Goal: Task Accomplishment & Management: Manage account settings

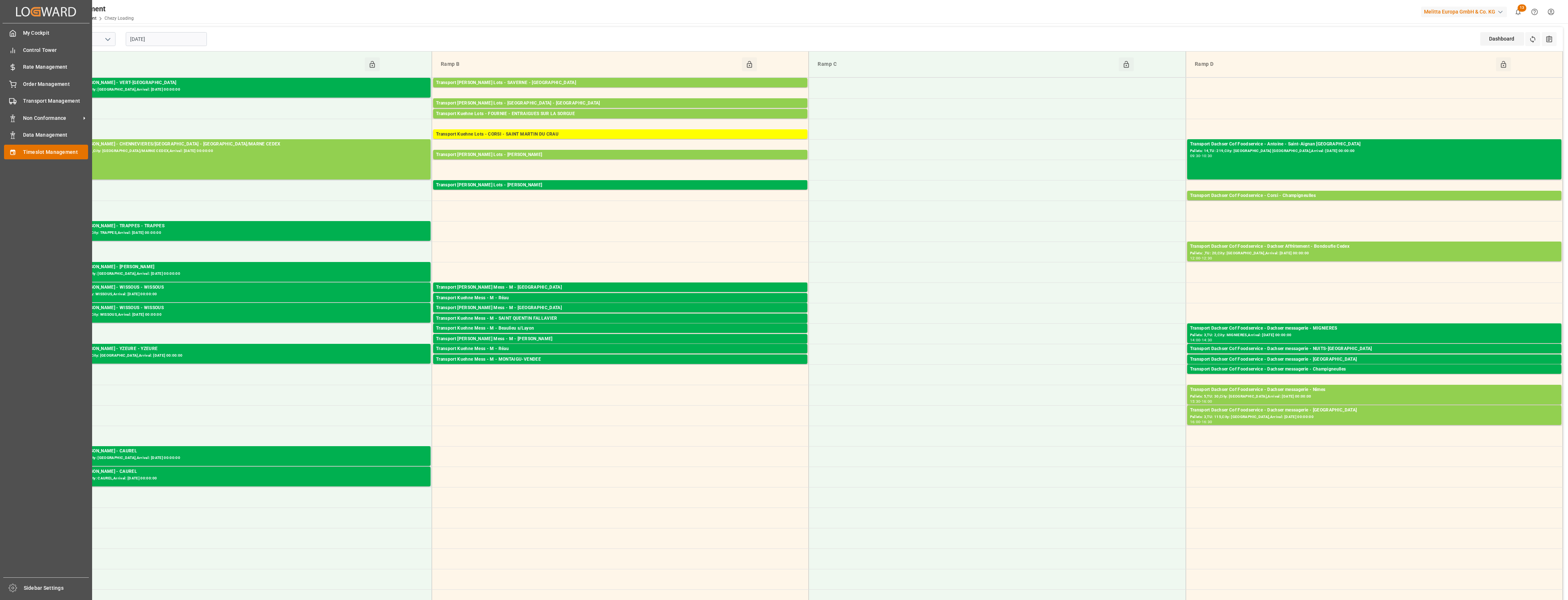
click at [22, 150] on div "Timeslot Management Timeslot Management" at bounding box center [46, 151] width 85 height 14
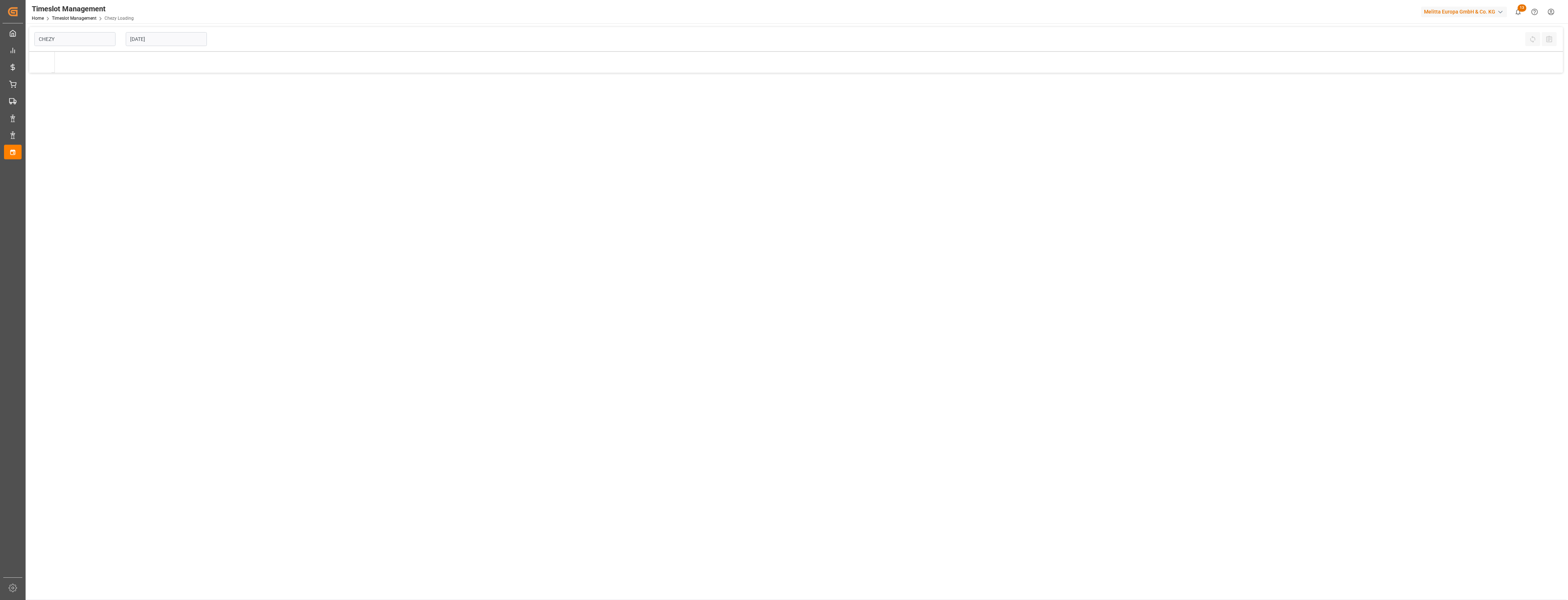
type input "Chezy Loading"
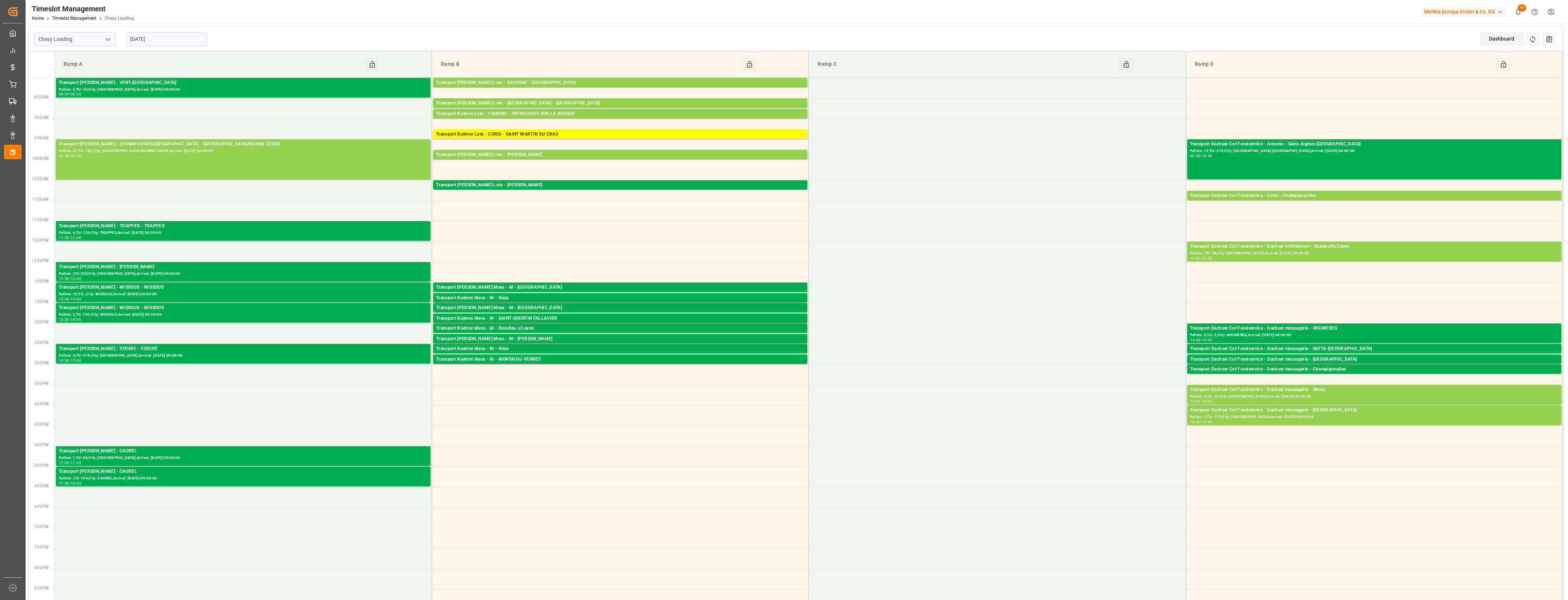
click at [195, 39] on input "[DATE]" at bounding box center [166, 38] width 81 height 14
click at [192, 100] on span "10" at bounding box center [192, 97] width 5 height 5
type input "[DATE]"
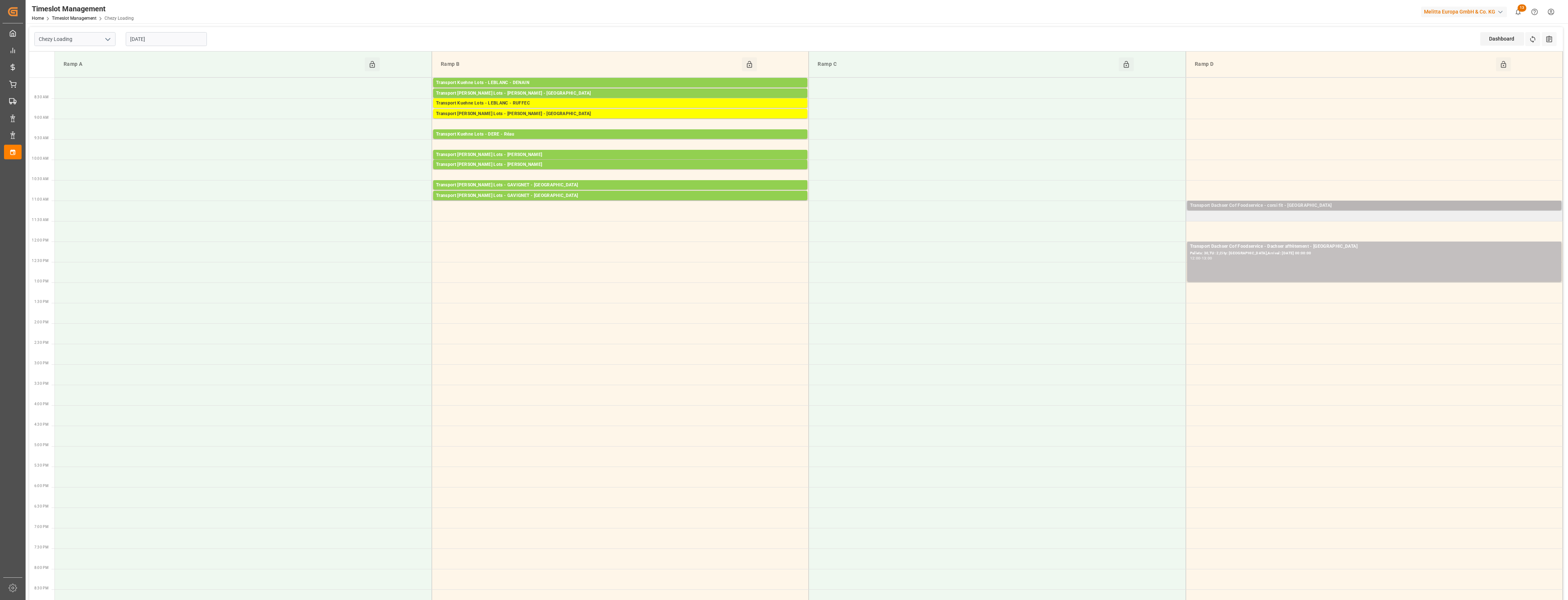
click at [1363, 208] on div "Transport Dachser Cof Foodservice - corsi fit - [GEOGRAPHIC_DATA]" at bounding box center [1375, 206] width 368 height 8
click at [1114, 239] on button "Open" at bounding box center [1090, 238] width 52 height 8
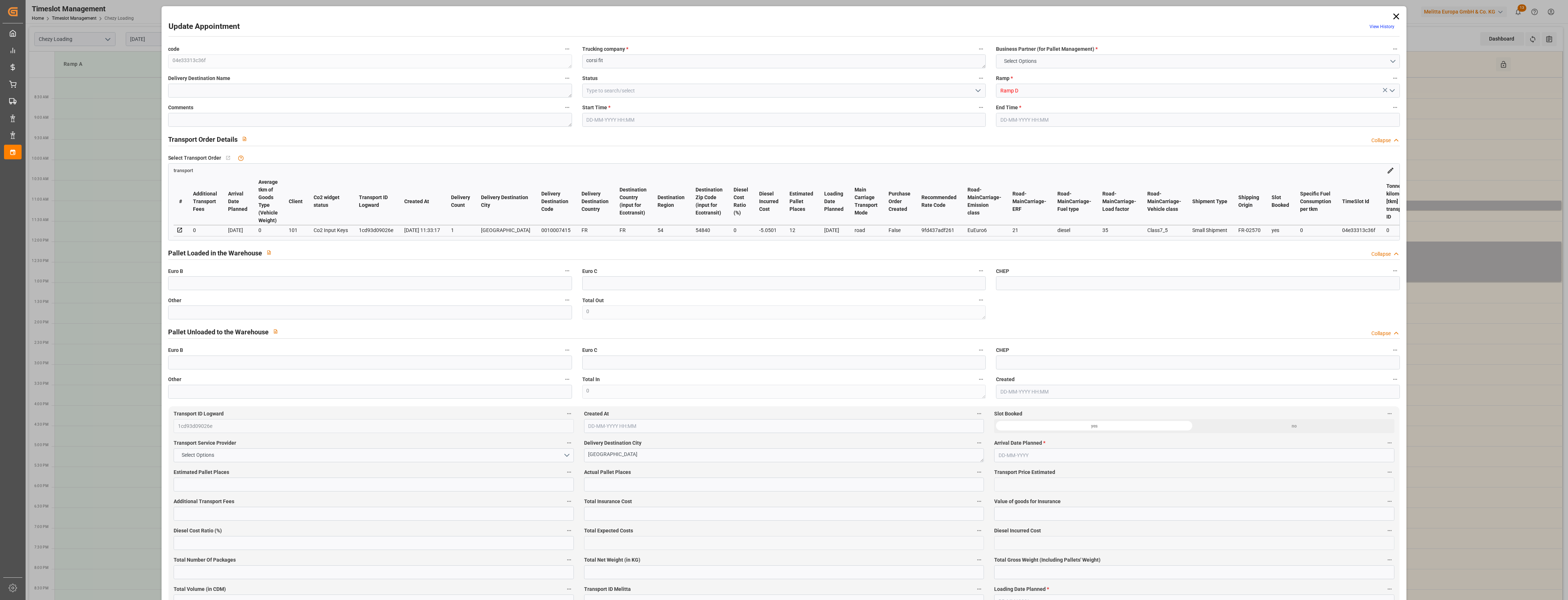
type input "12"
type input "286.94"
type input "0"
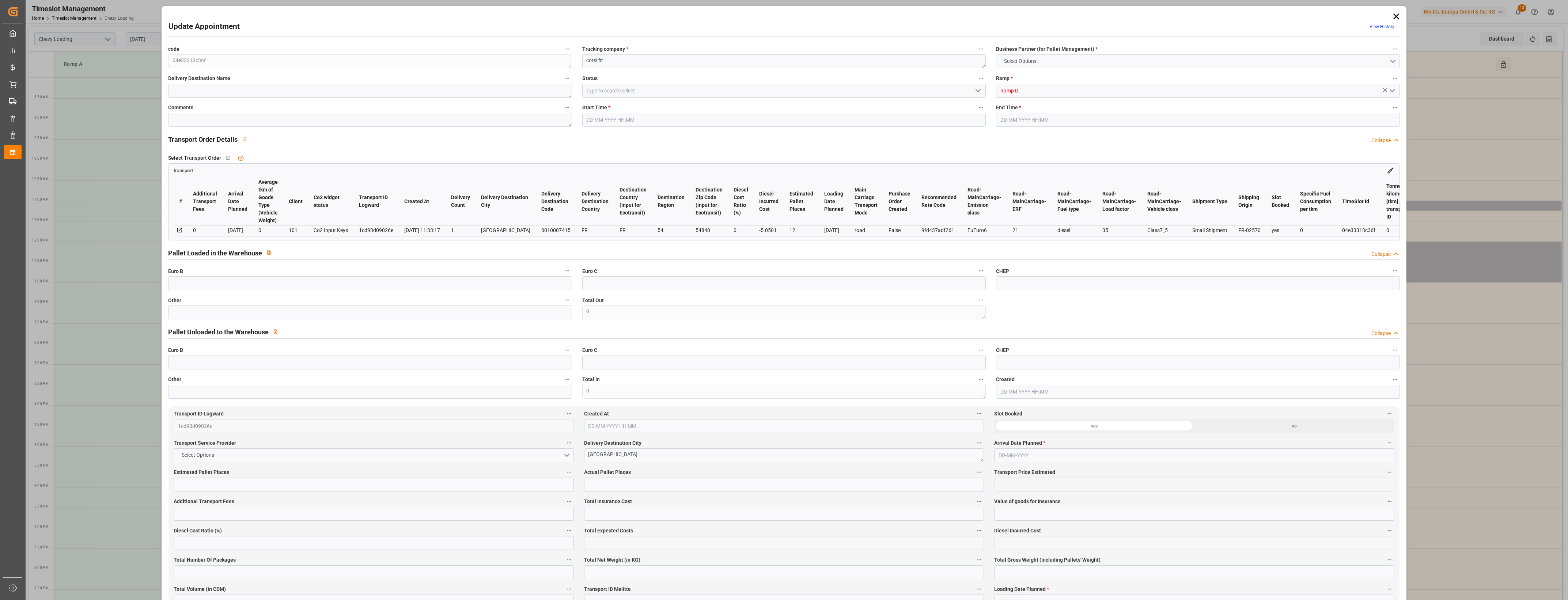
type input "281.8899"
type input "-5.0501"
type input "0"
type input "2701.06"
type input "3511.205"
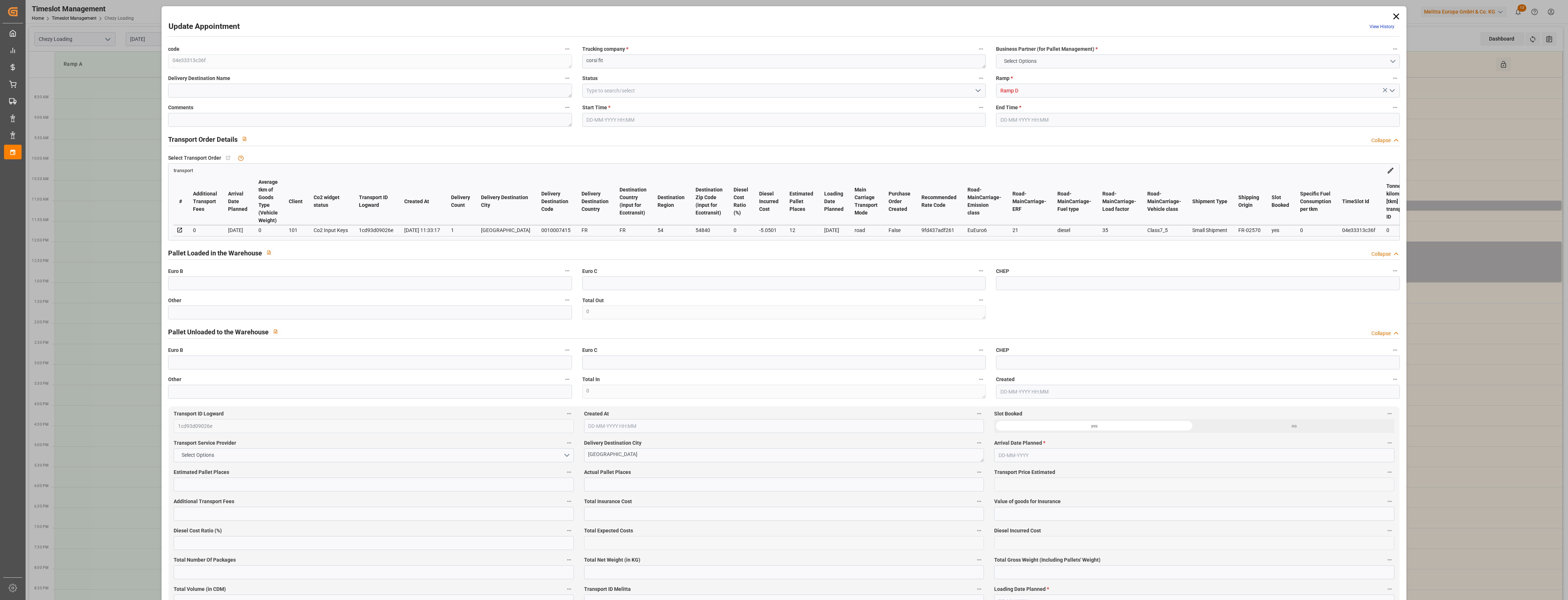
type input "10126.442"
type input "54"
type input "11"
type input "91"
type input "12"
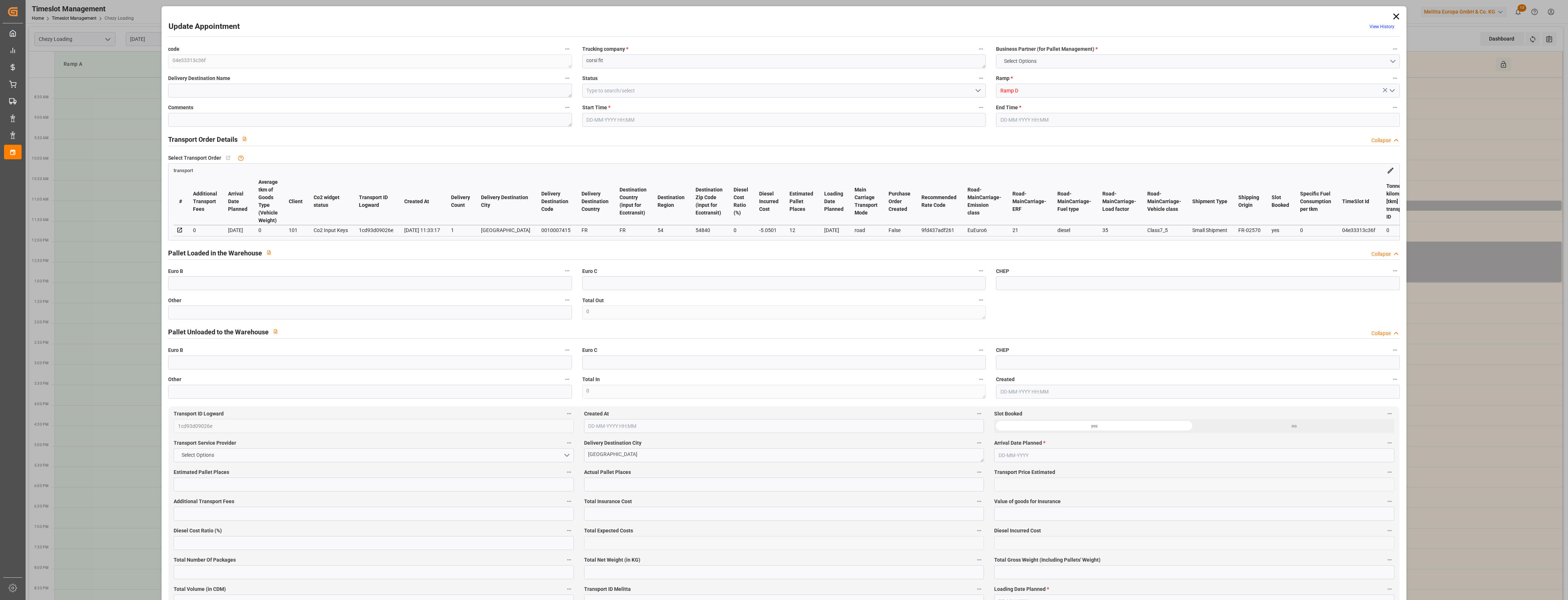
type input "101"
type input "3213.205"
type input "0"
type input "4710.8598"
type input "0"
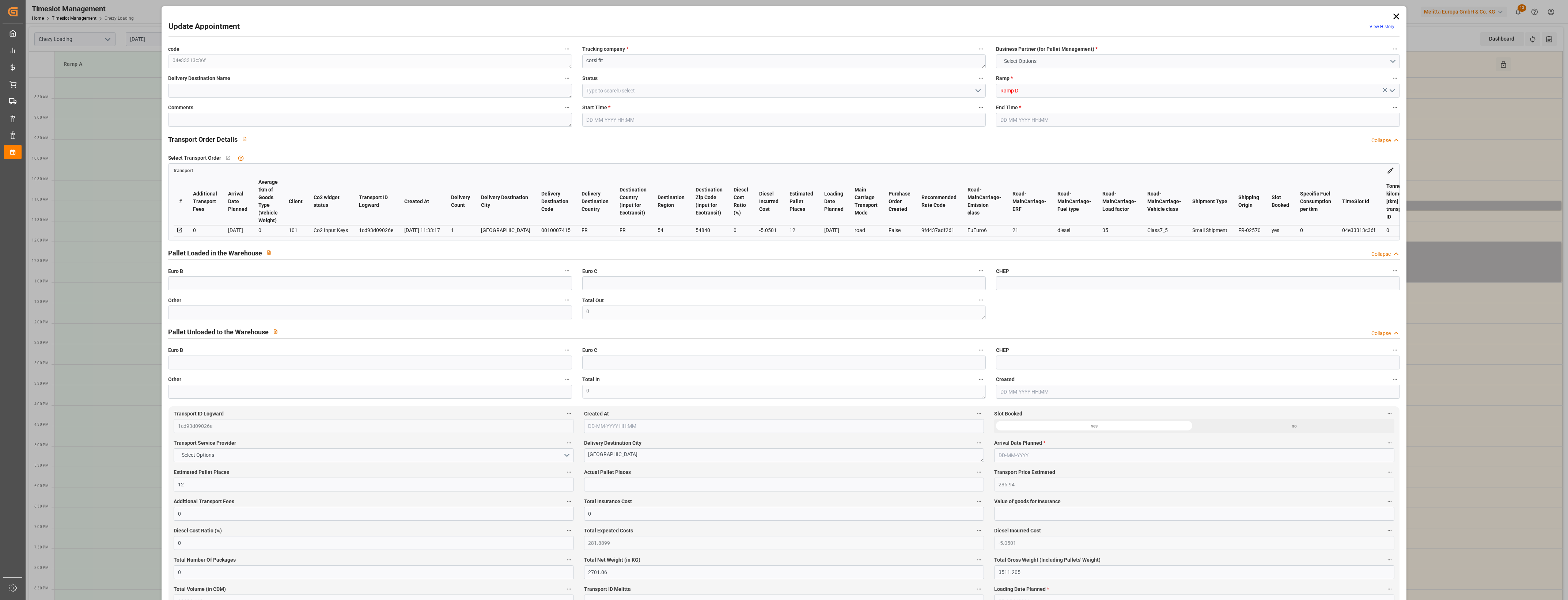
type input "0"
type input "21"
type input "35"
type input "[DATE] 11:00"
type input "[DATE] 11:15"
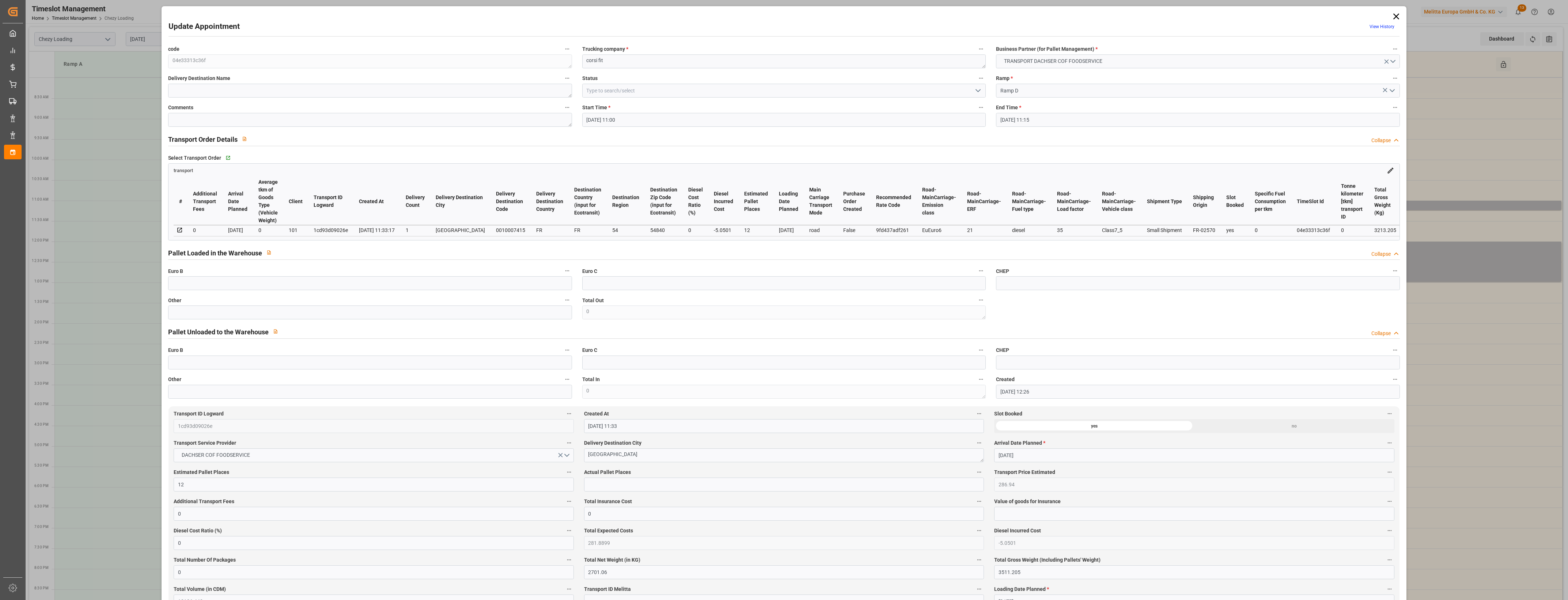
type input "[DATE] 12:26"
type input "[DATE] 11:33"
type input "[DATE]"
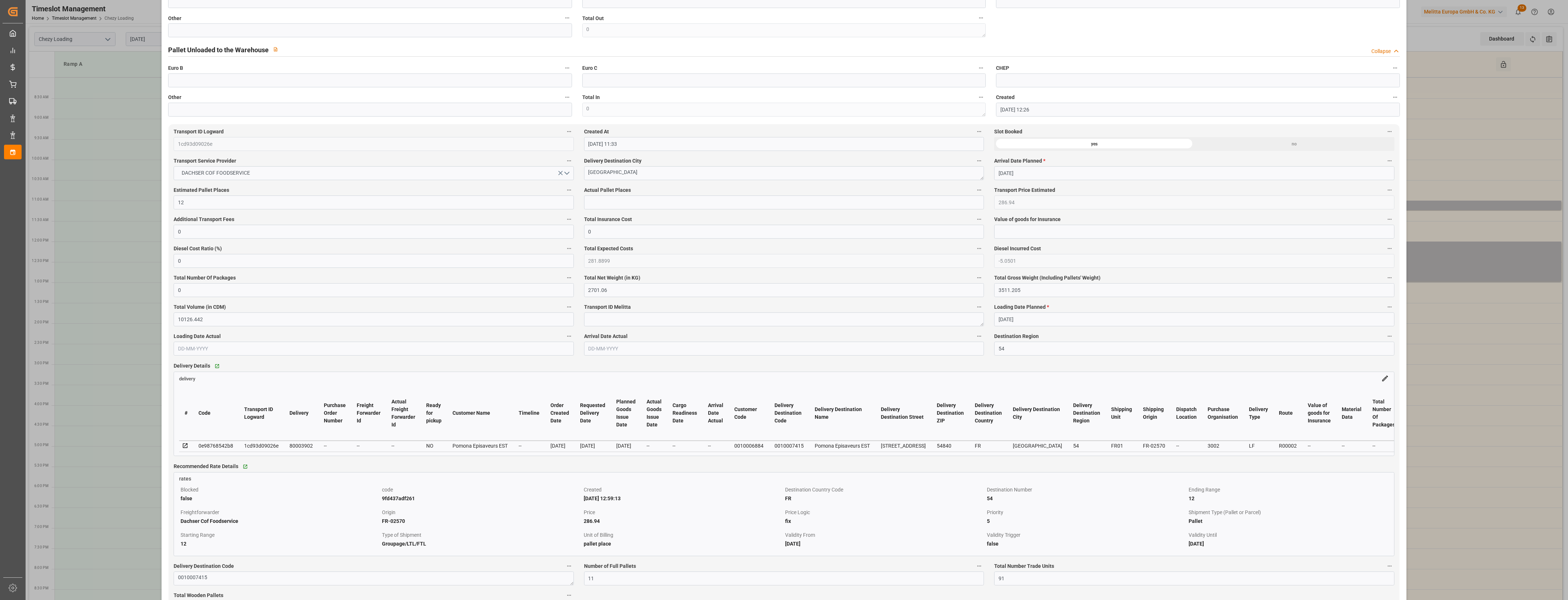
scroll to position [274, 0]
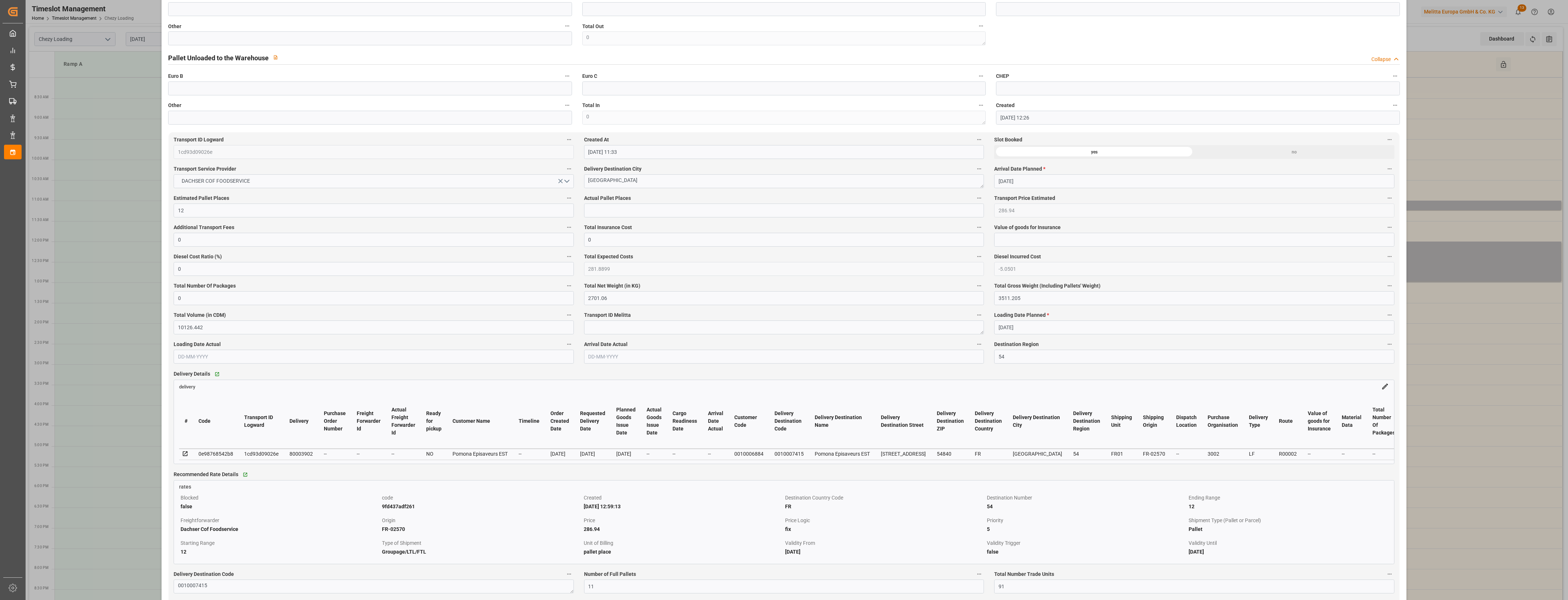
click at [1423, 319] on div "Update Appointment View History code 04e33313c36f Trucking company * corsi fit …" at bounding box center [784, 300] width 1568 height 600
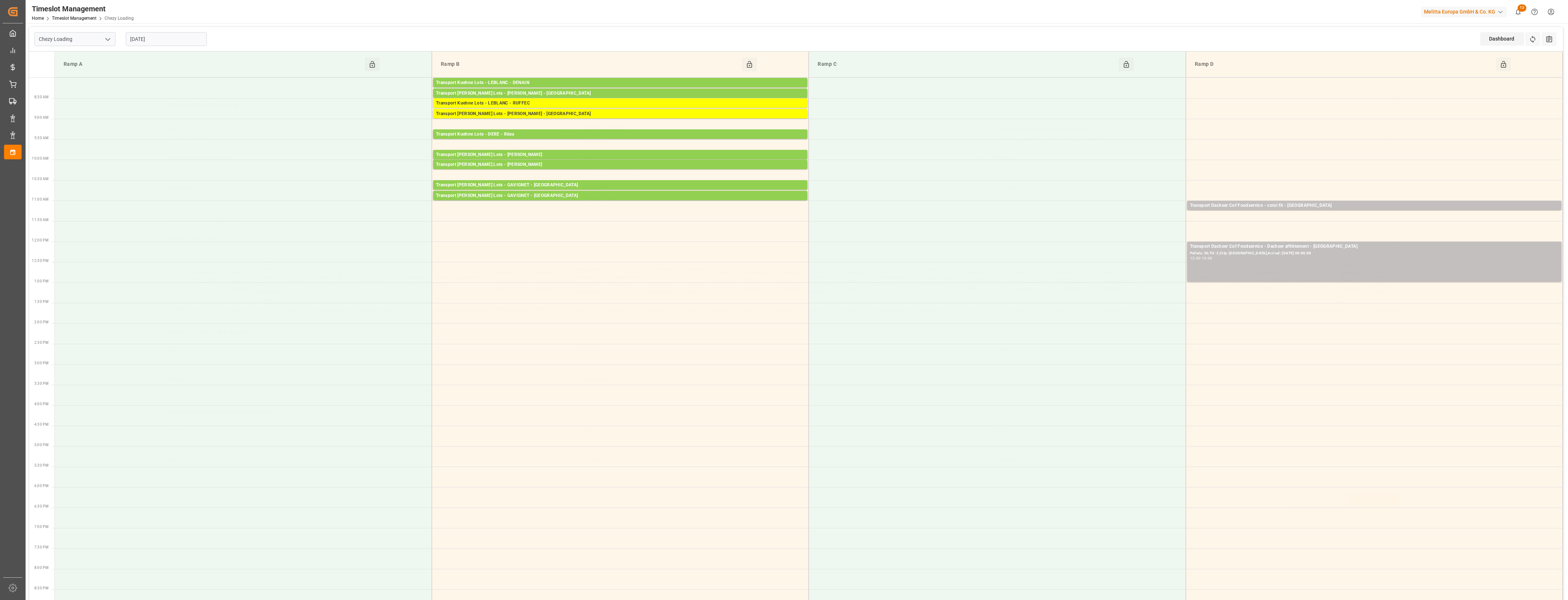
click at [1417, 260] on div "Create Appointment code 04e33313c36f Trucking company * corsi fit Business Part…" at bounding box center [784, 300] width 1568 height 600
click at [1261, 254] on div "Pallets: 30,TU: 2,City: [GEOGRAPHIC_DATA],Arrival: [DATE] 00:00:00" at bounding box center [1375, 254] width 368 height 7
click at [1109, 281] on button "Open" at bounding box center [1090, 279] width 52 height 8
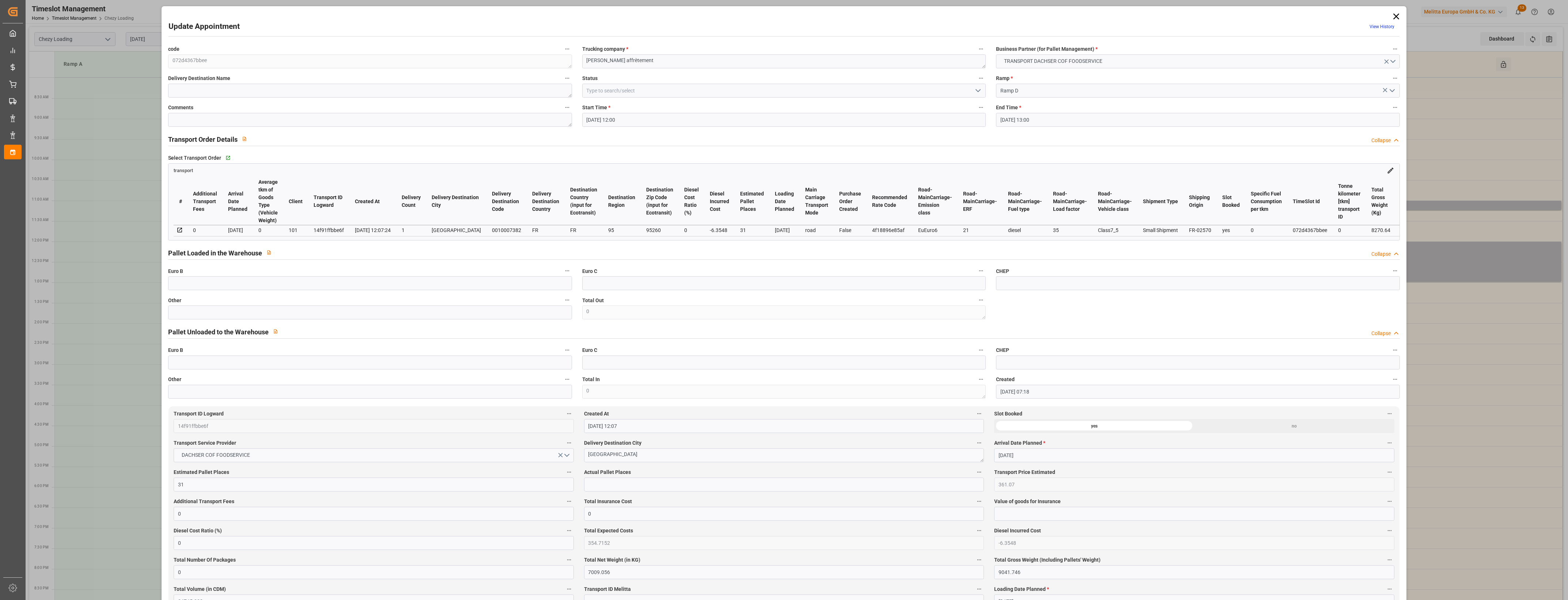
type input "[DATE] 12:00"
type input "[DATE] 13:00"
type input "[DATE] 07:18"
type input "[DATE] 12:07"
type input "[DATE]"
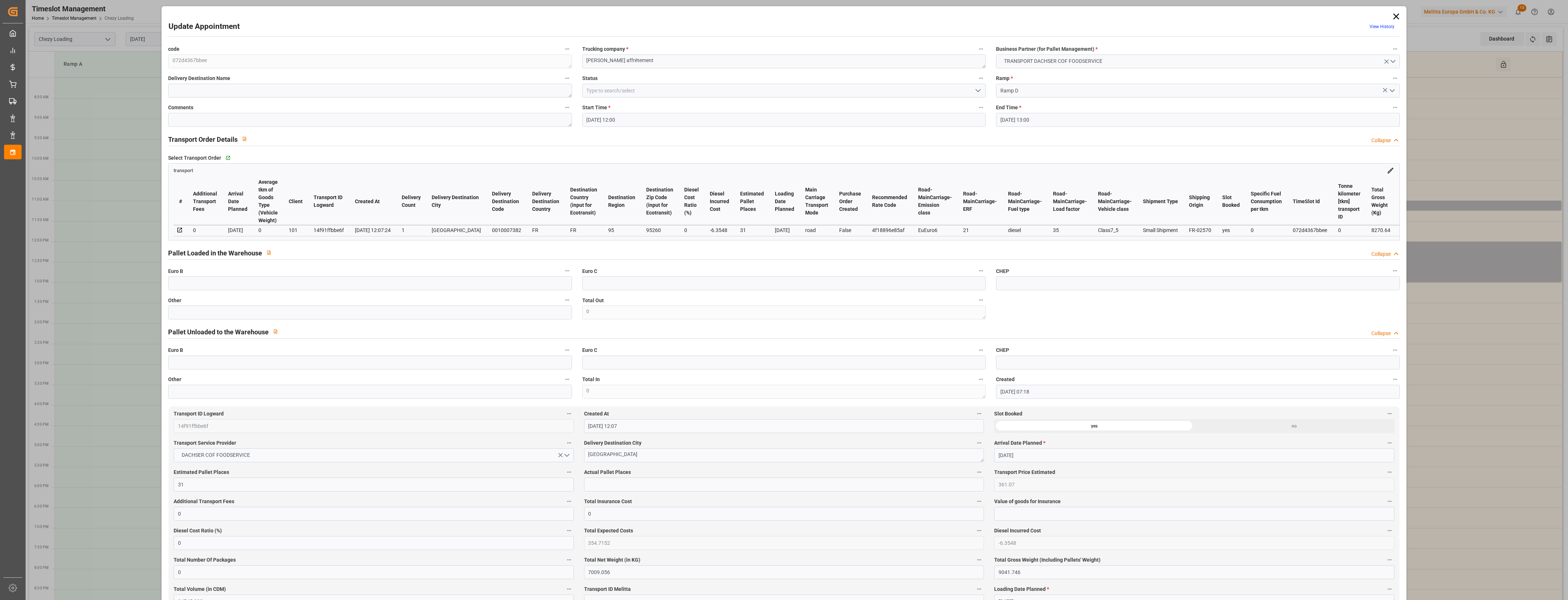
type input "[DATE]"
click at [1398, 17] on icon at bounding box center [1396, 16] width 10 height 10
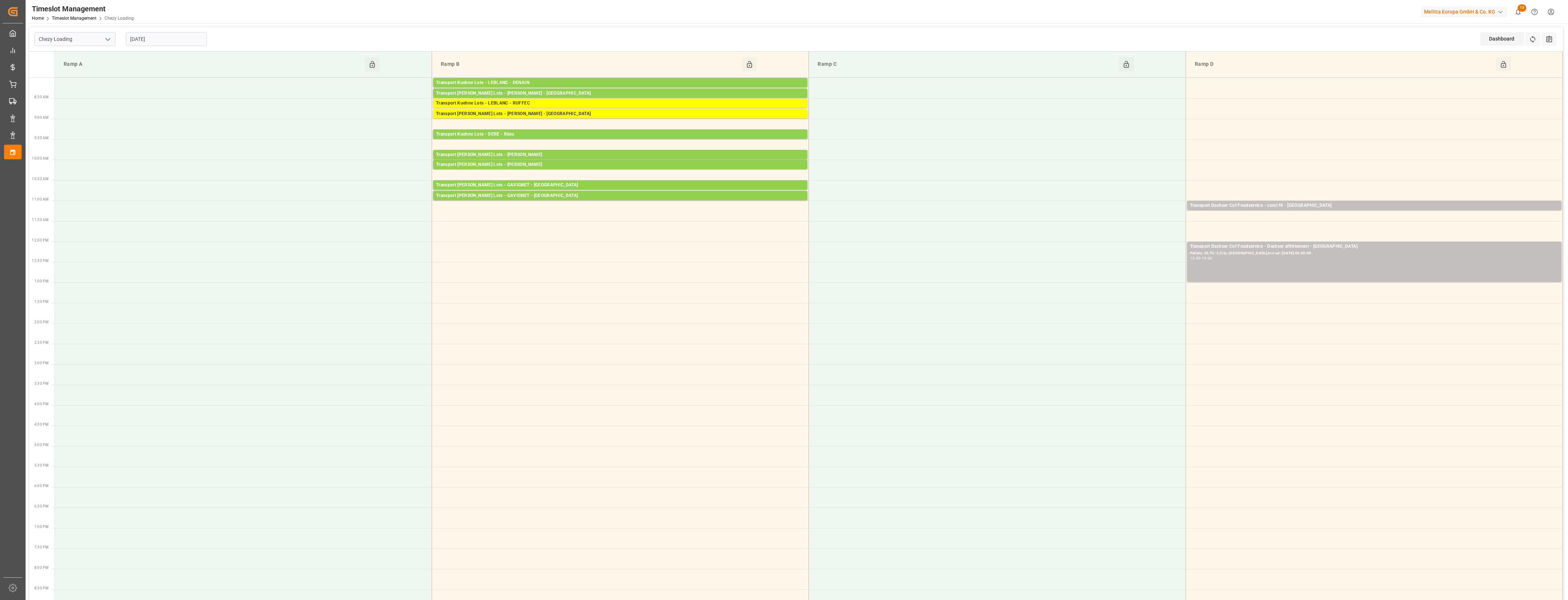
click at [179, 36] on input "[DATE]" at bounding box center [166, 38] width 81 height 14
click at [176, 100] on div "9" at bounding box center [178, 98] width 9 height 8
type input "[DATE]"
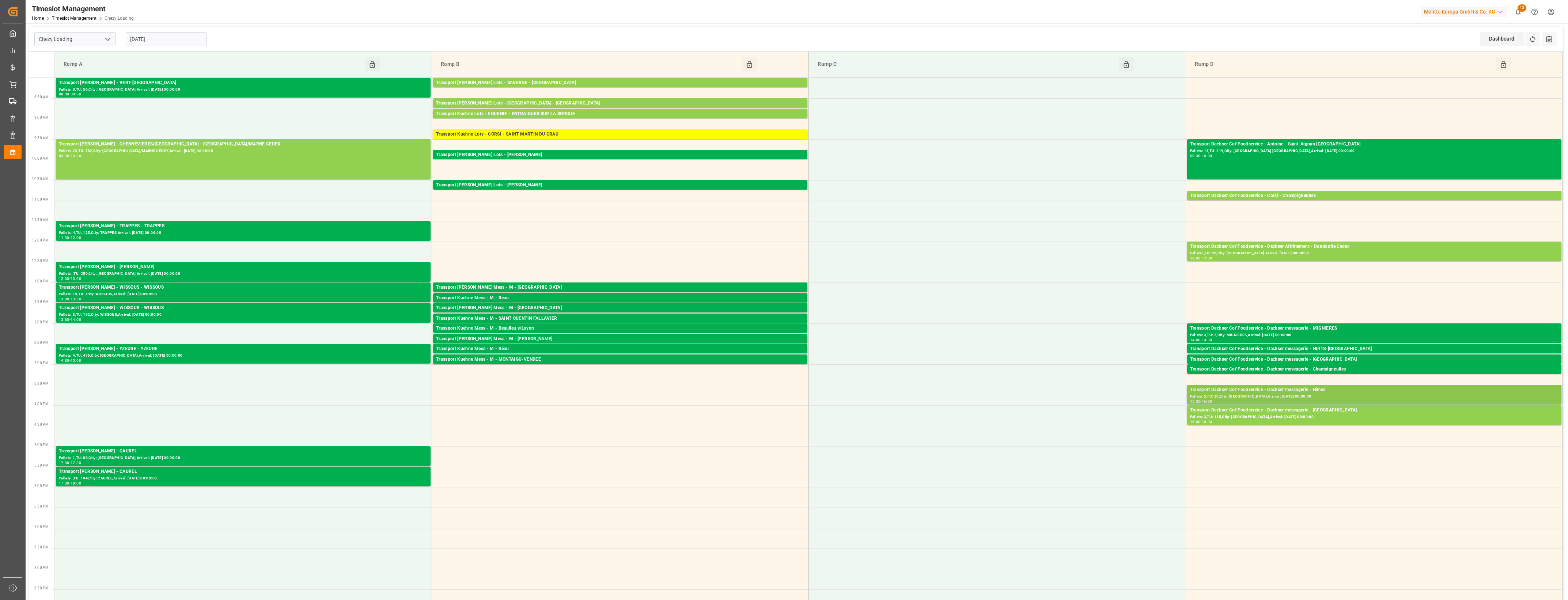
click at [1347, 397] on div "Pallets: 5,TU: 30,City: [GEOGRAPHIC_DATA],Arrival: [DATE] 00:00:00" at bounding box center [1375, 396] width 368 height 7
click at [1094, 422] on button "Open" at bounding box center [1090, 423] width 52 height 8
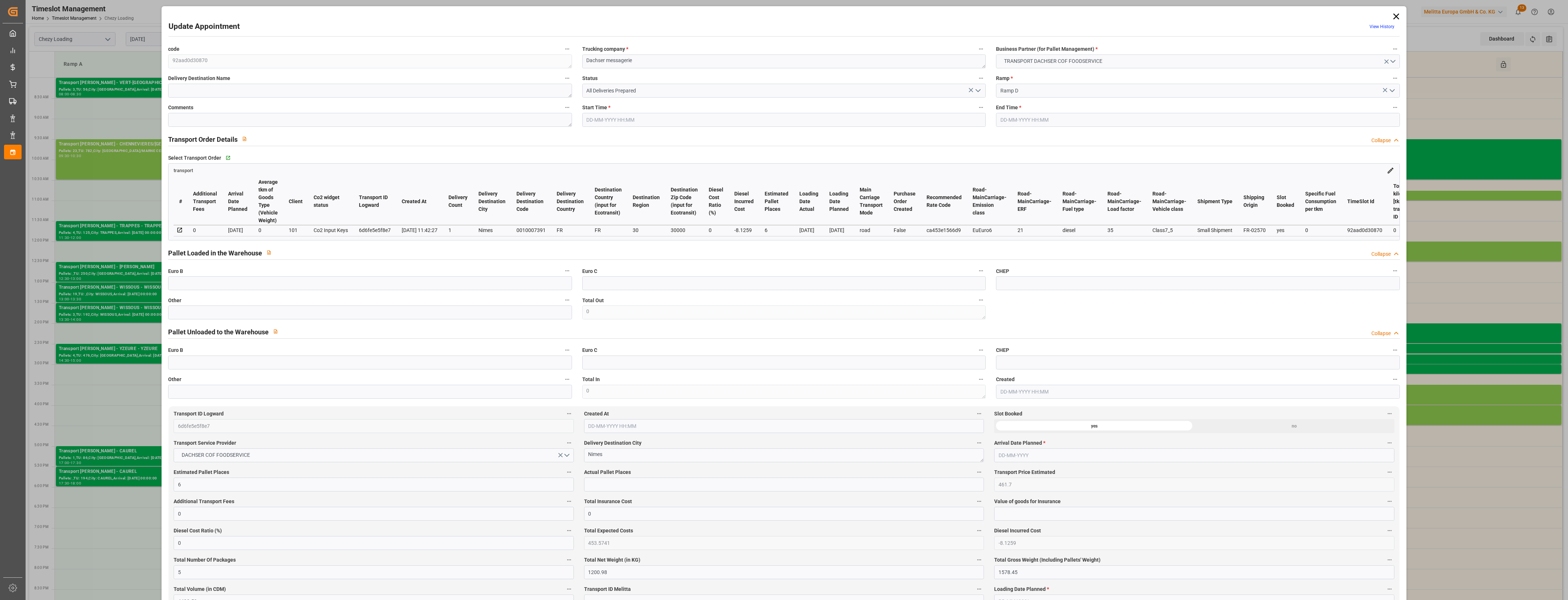
type input "[DATE] 15:30"
type input "[DATE] 16:00"
type input "[DATE] 11:58"
type input "[DATE] 11:42"
type input "[DATE]"
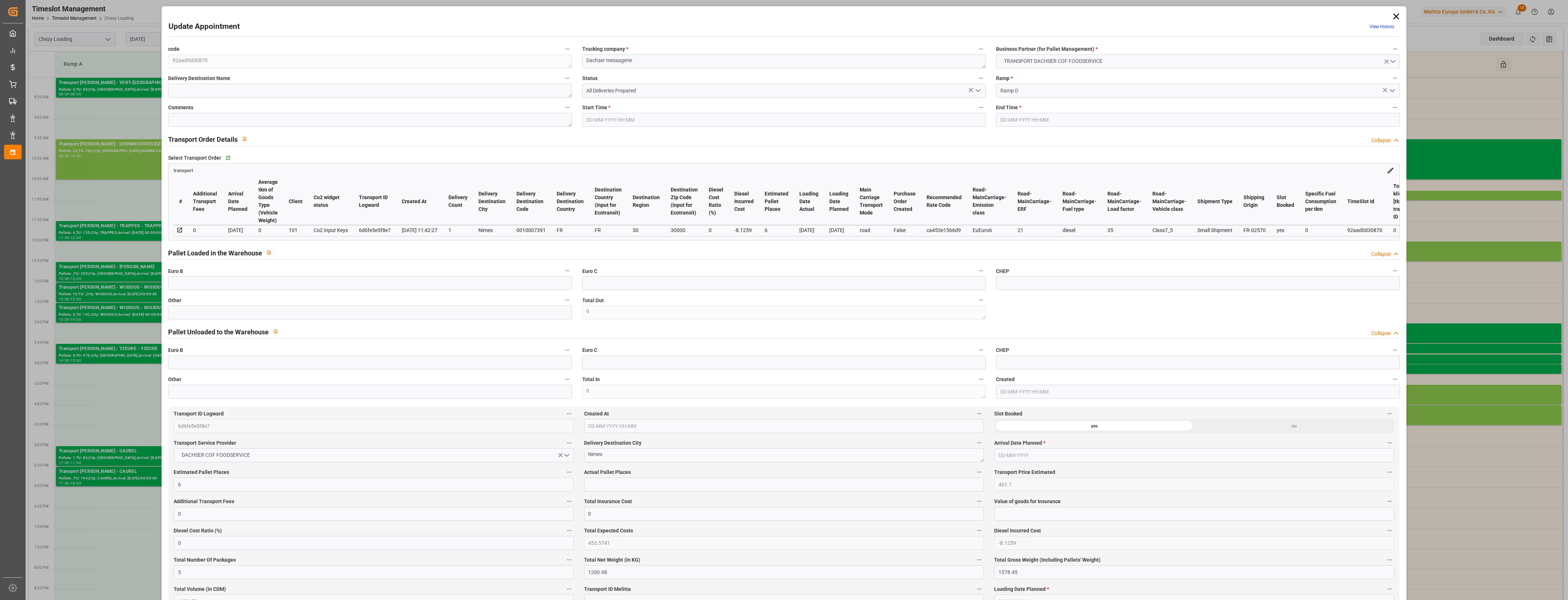
type input "[DATE]"
click at [191, 318] on input "text" at bounding box center [370, 312] width 404 height 14
type input "5"
click at [605, 481] on input "text" at bounding box center [784, 485] width 400 height 14
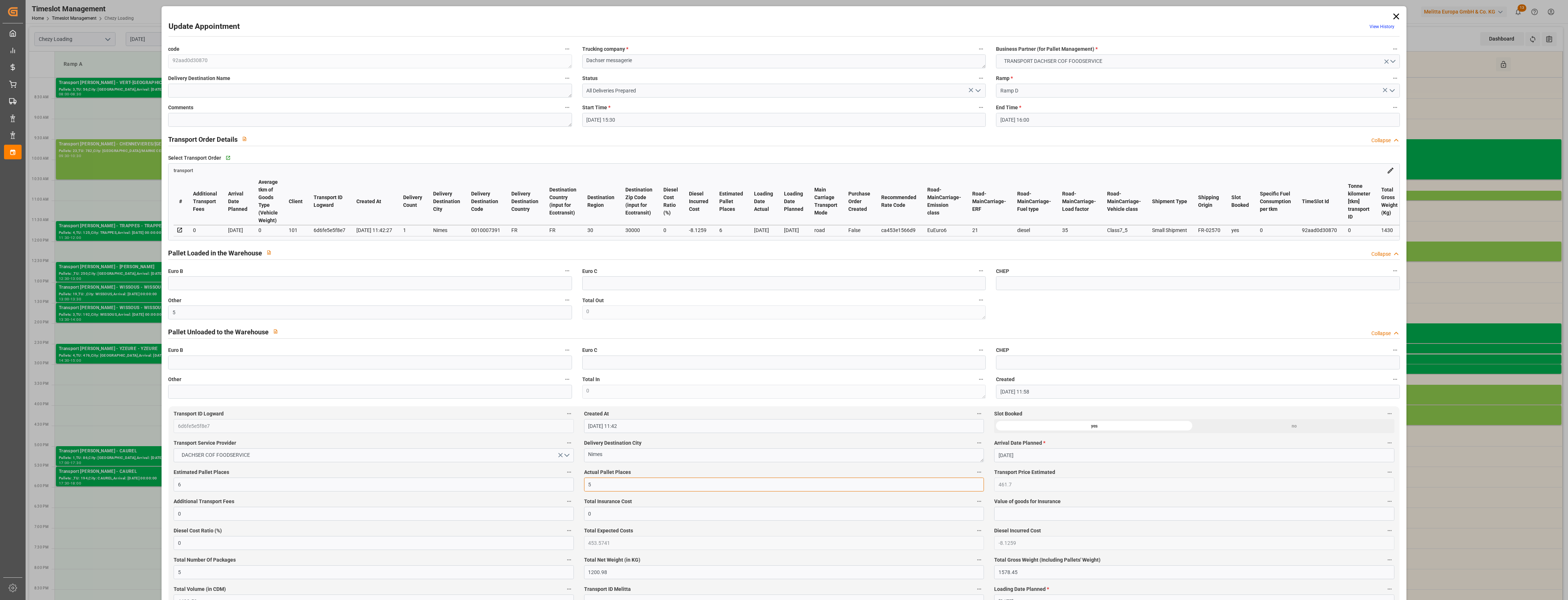
type input "5"
click at [980, 90] on icon "open menu" at bounding box center [977, 90] width 8 height 8
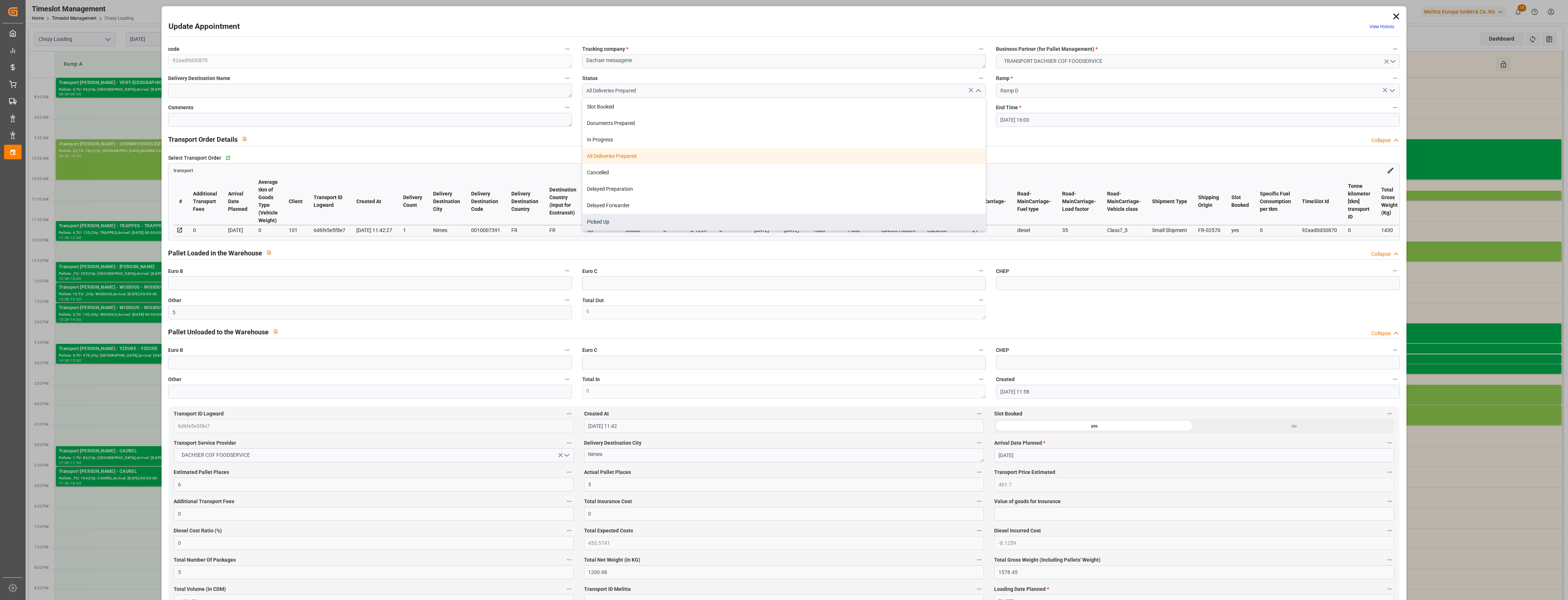
click at [654, 223] on div "Picked Up" at bounding box center [784, 223] width 403 height 17
type input "Picked Up"
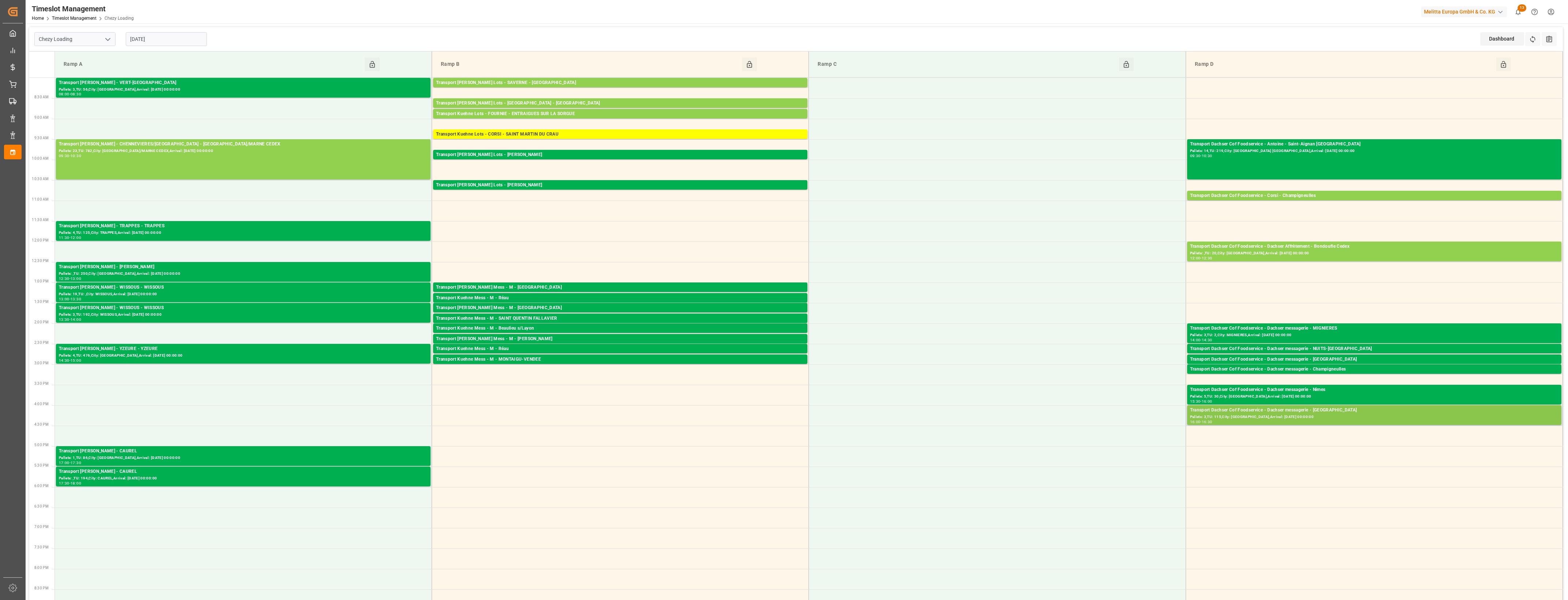
click at [1330, 420] on div "Pallets: 3,TU: 115,City: [GEOGRAPHIC_DATA],Arrival: [DATE] 00:00:00" at bounding box center [1375, 417] width 368 height 7
click at [1097, 440] on button "Open" at bounding box center [1090, 443] width 52 height 8
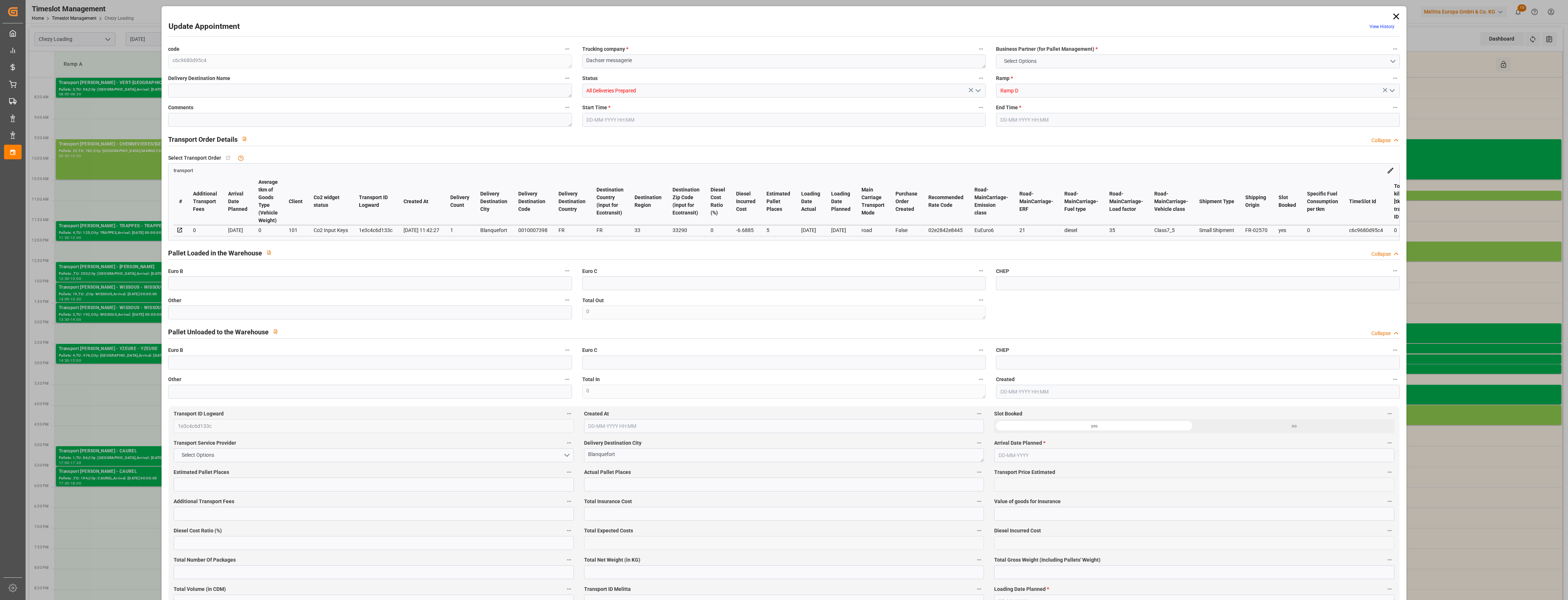
type input "5"
type input "380.03"
type input "0"
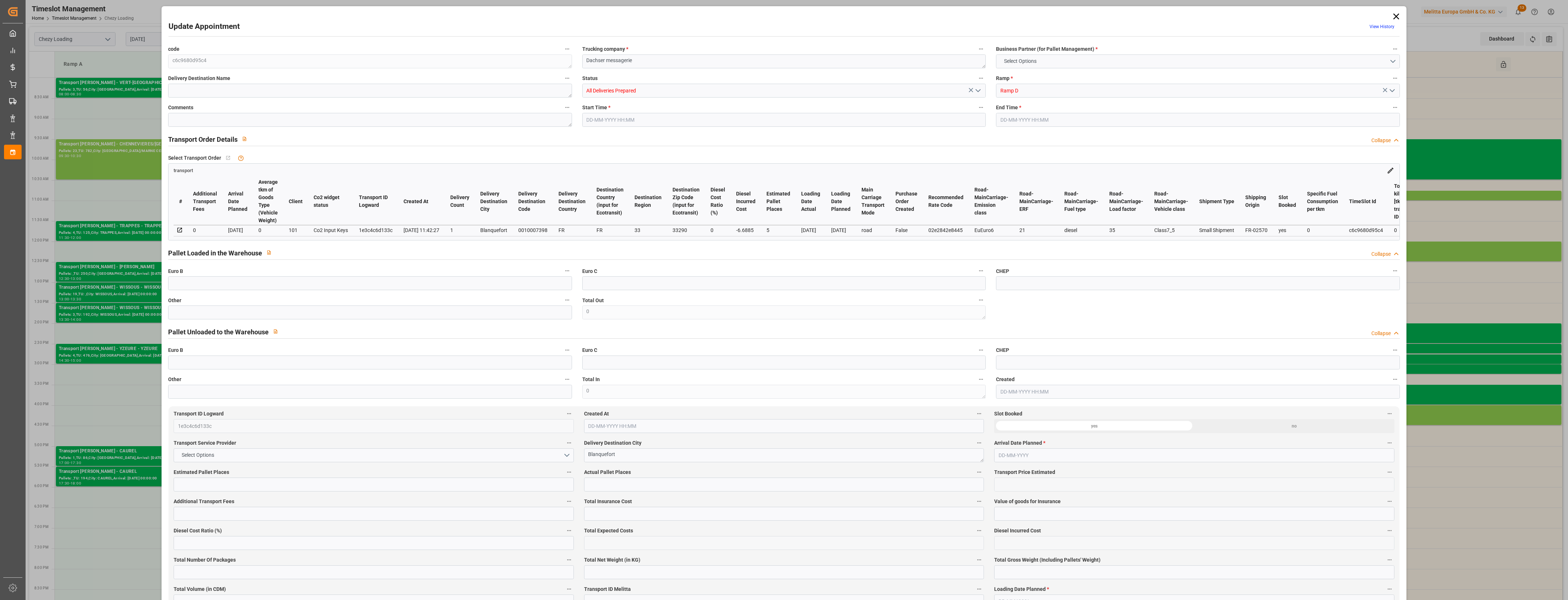
type input "373.3415"
type input "-6.6885"
type input "4"
type input "949.852"
type input "1253.227"
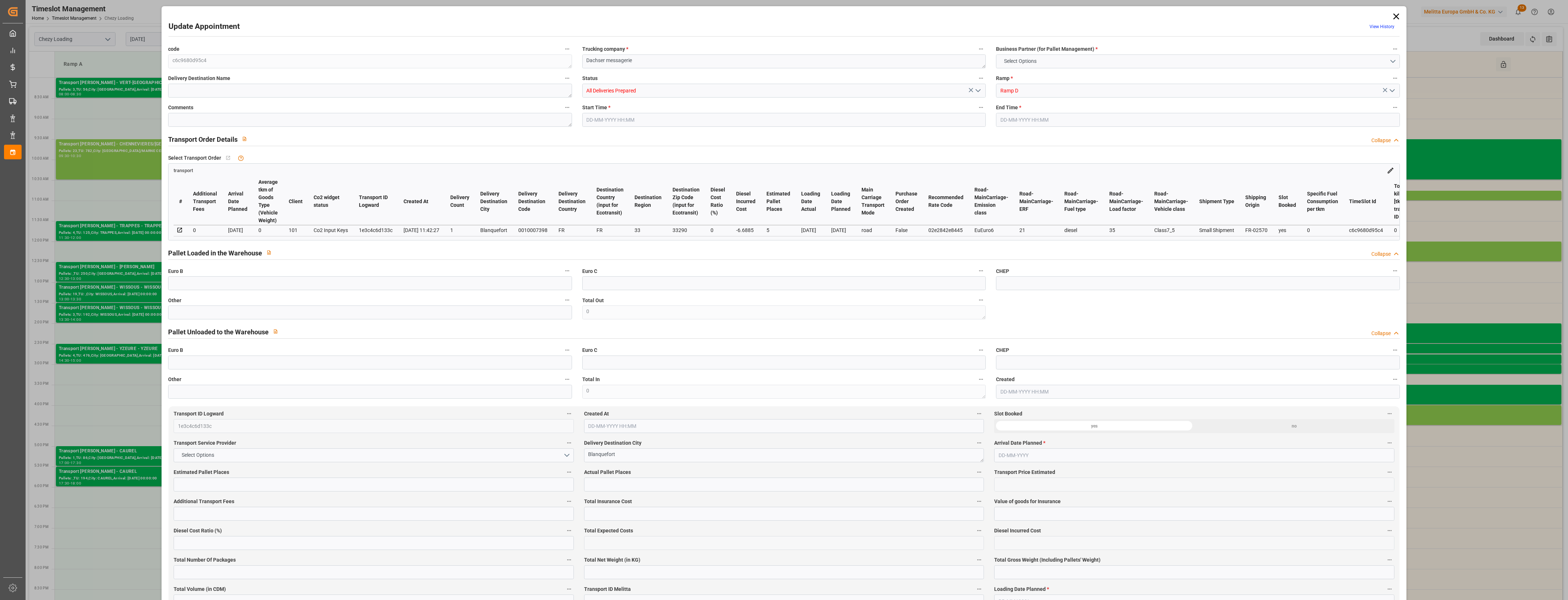
type input "3837.158"
type input "33"
type input "3"
type input "115"
type input "5"
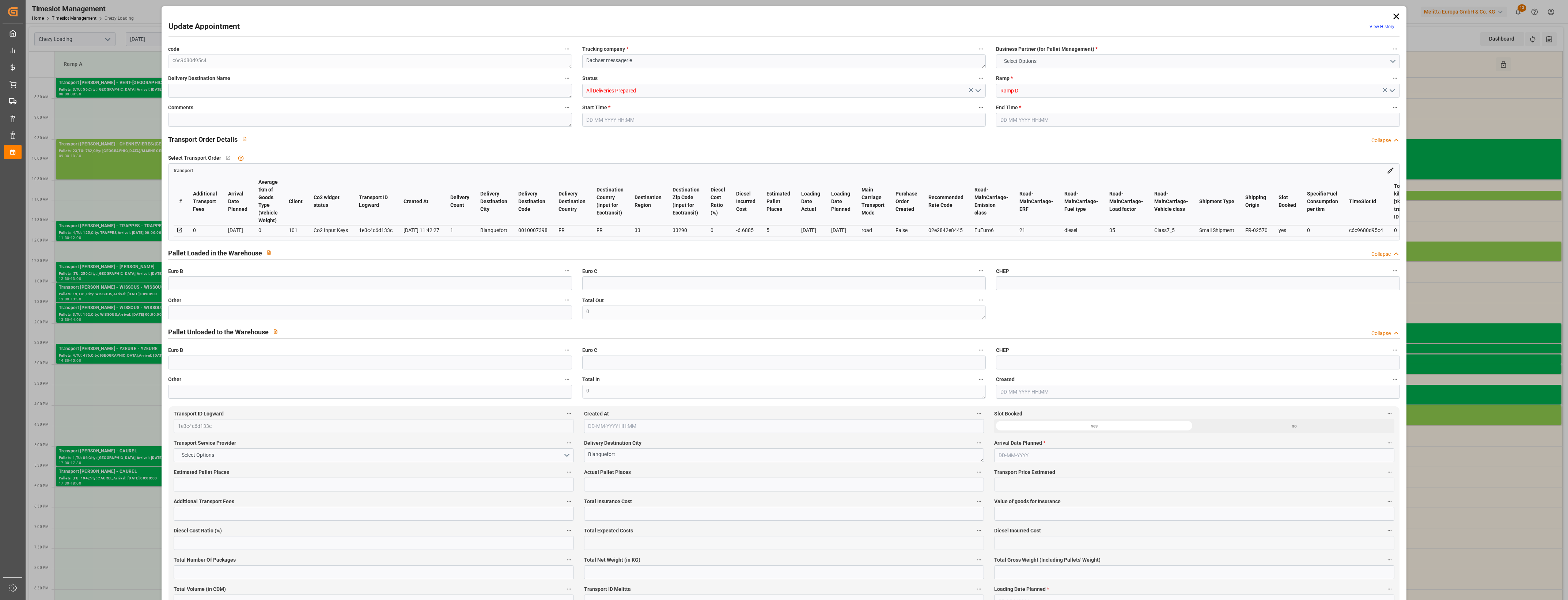
type input "101"
type input "1130.557"
type input "0"
type input "4710.8598"
type input "0"
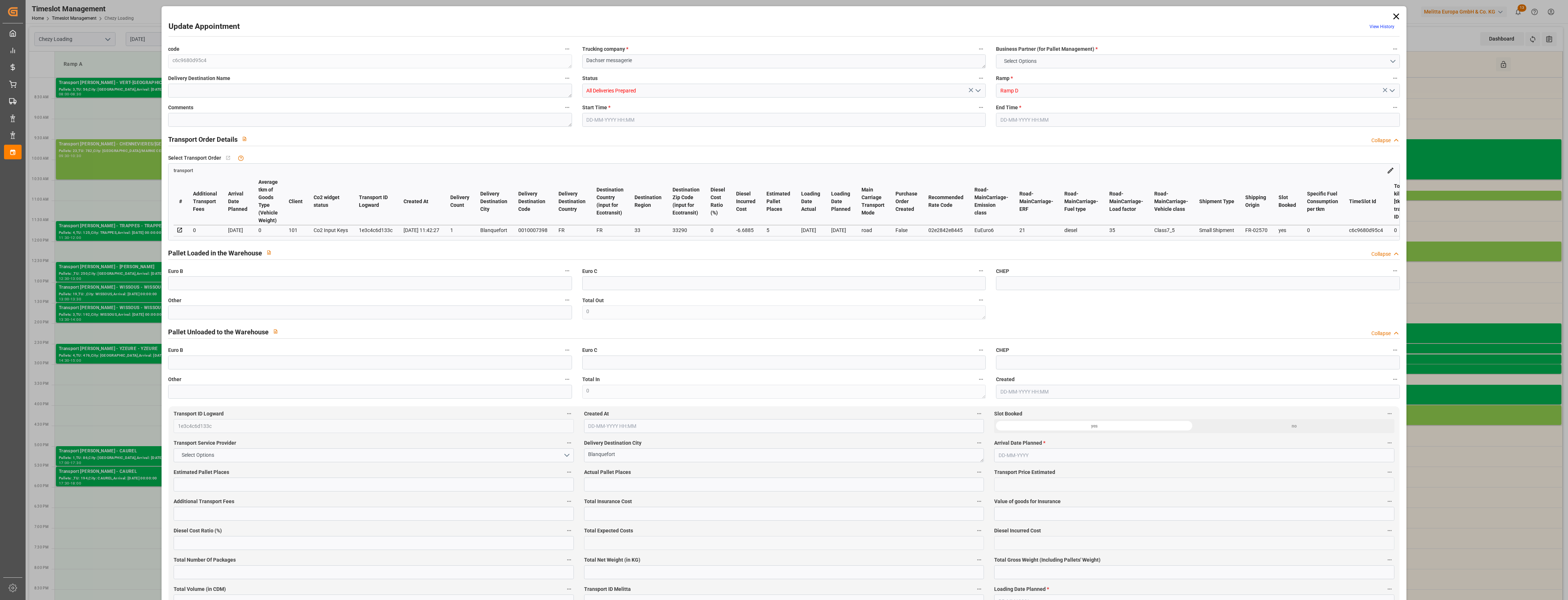
type input "0"
type input "21"
type input "35"
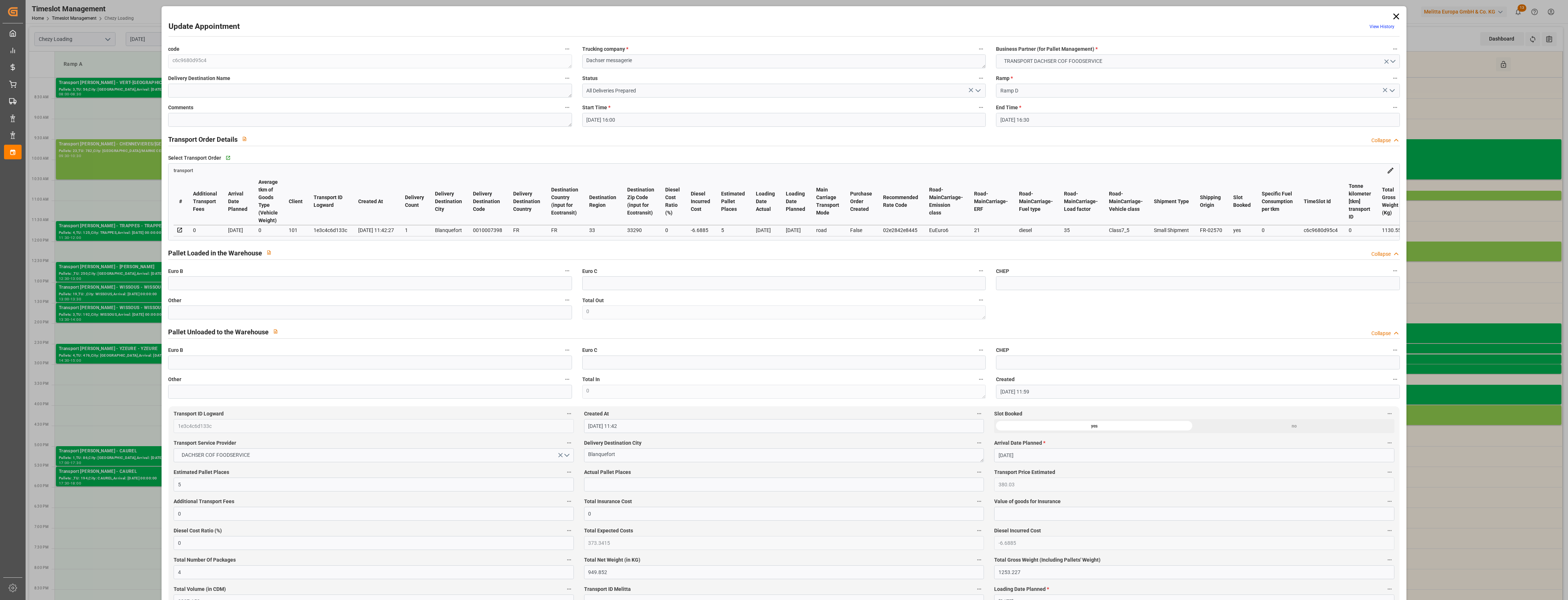
type input "[DATE] 16:00"
type input "[DATE] 16:30"
type input "[DATE] 11:59"
type input "[DATE] 11:42"
type input "[DATE]"
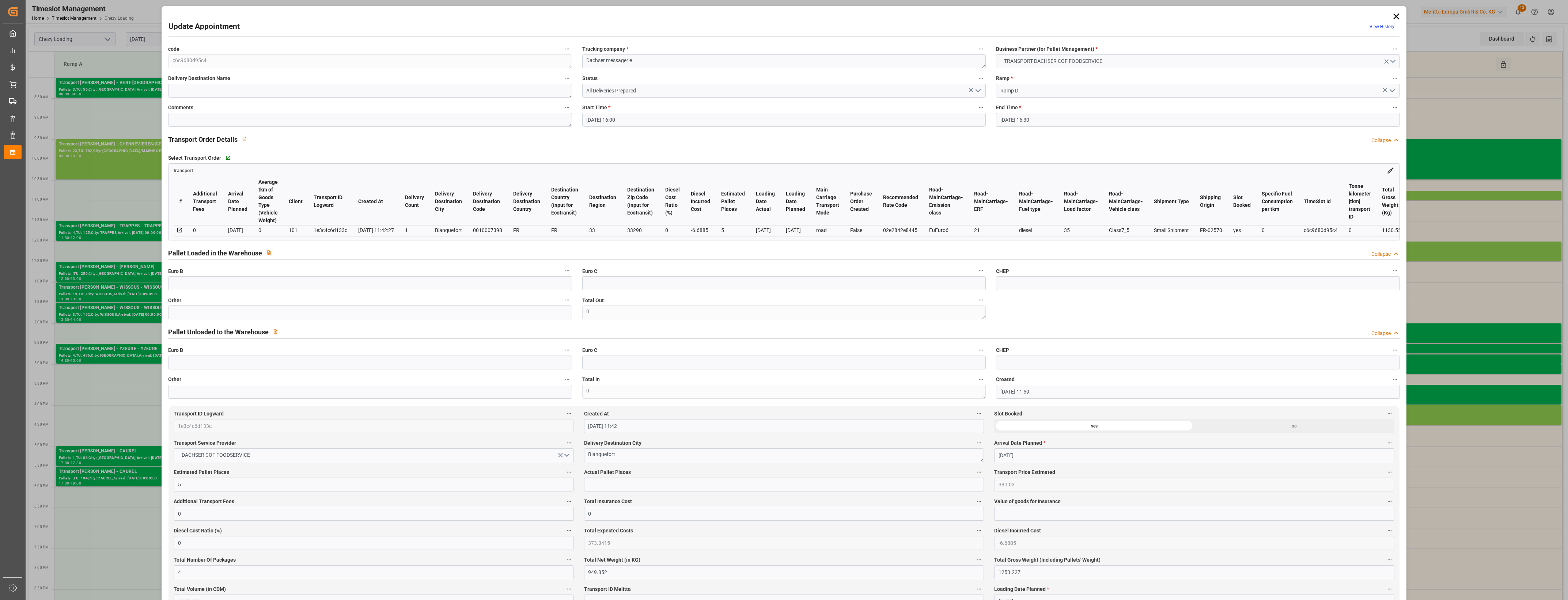
type input "[DATE]"
click at [416, 318] on input "text" at bounding box center [370, 312] width 404 height 14
type input "4"
drag, startPoint x: 623, startPoint y: 488, endPoint x: 628, endPoint y: 488, distance: 5.0
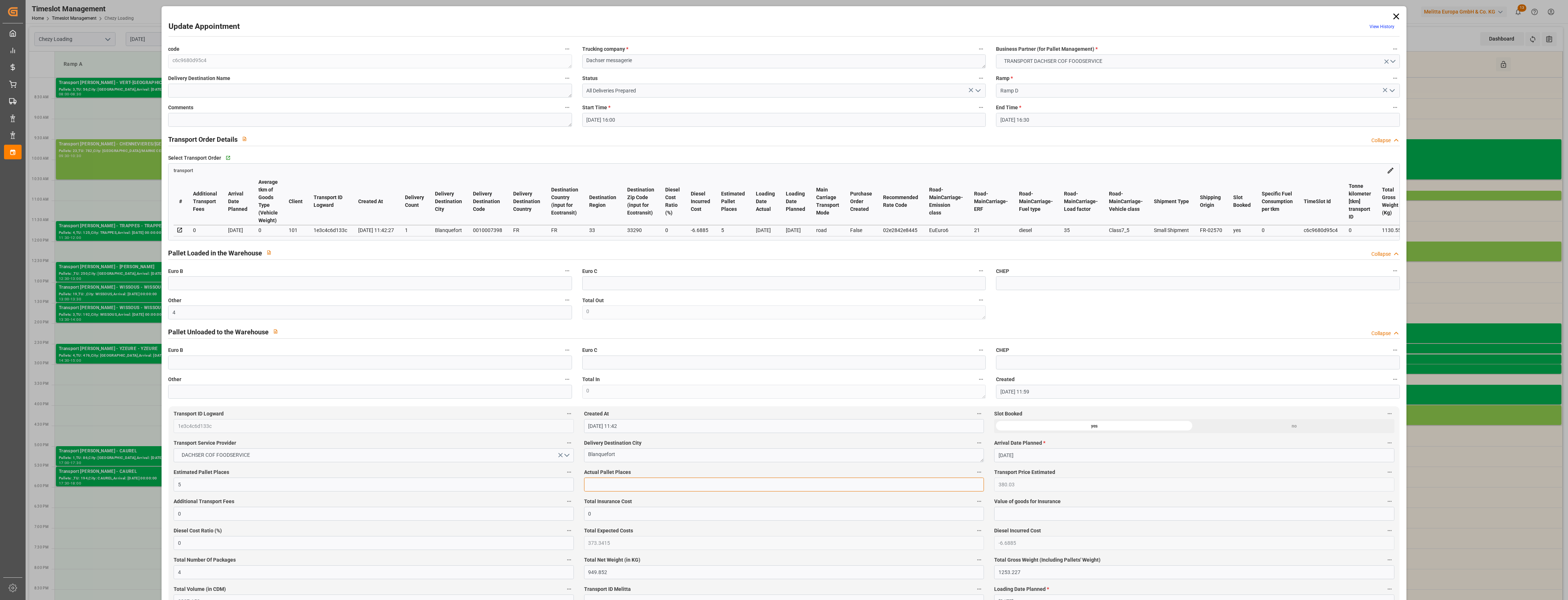
click at [623, 488] on input "text" at bounding box center [784, 485] width 400 height 14
type input "4"
click at [669, 474] on label "Actual Pallet Places" at bounding box center [784, 472] width 400 height 10
click at [975, 474] on button "Actual Pallet Places" at bounding box center [979, 472] width 9 height 9
click at [675, 472] on div at bounding box center [784, 300] width 1568 height 600
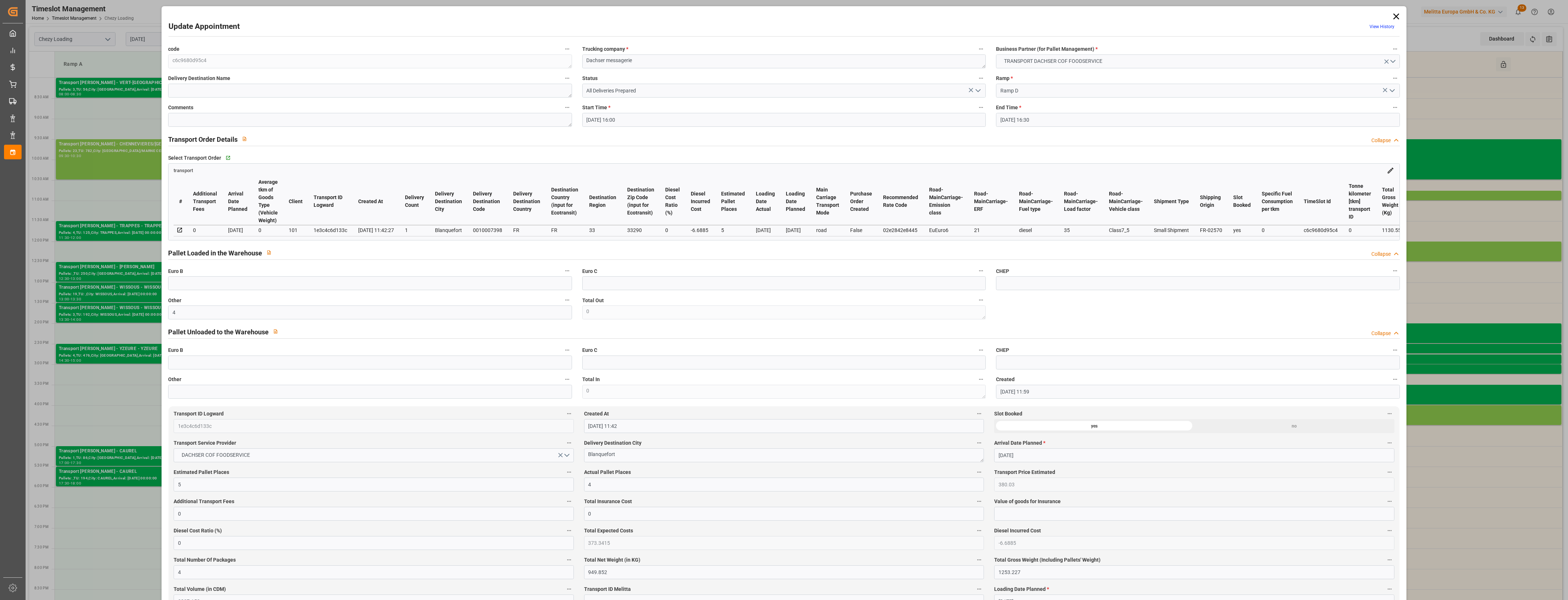
click at [980, 89] on icon "open menu" at bounding box center [977, 90] width 8 height 8
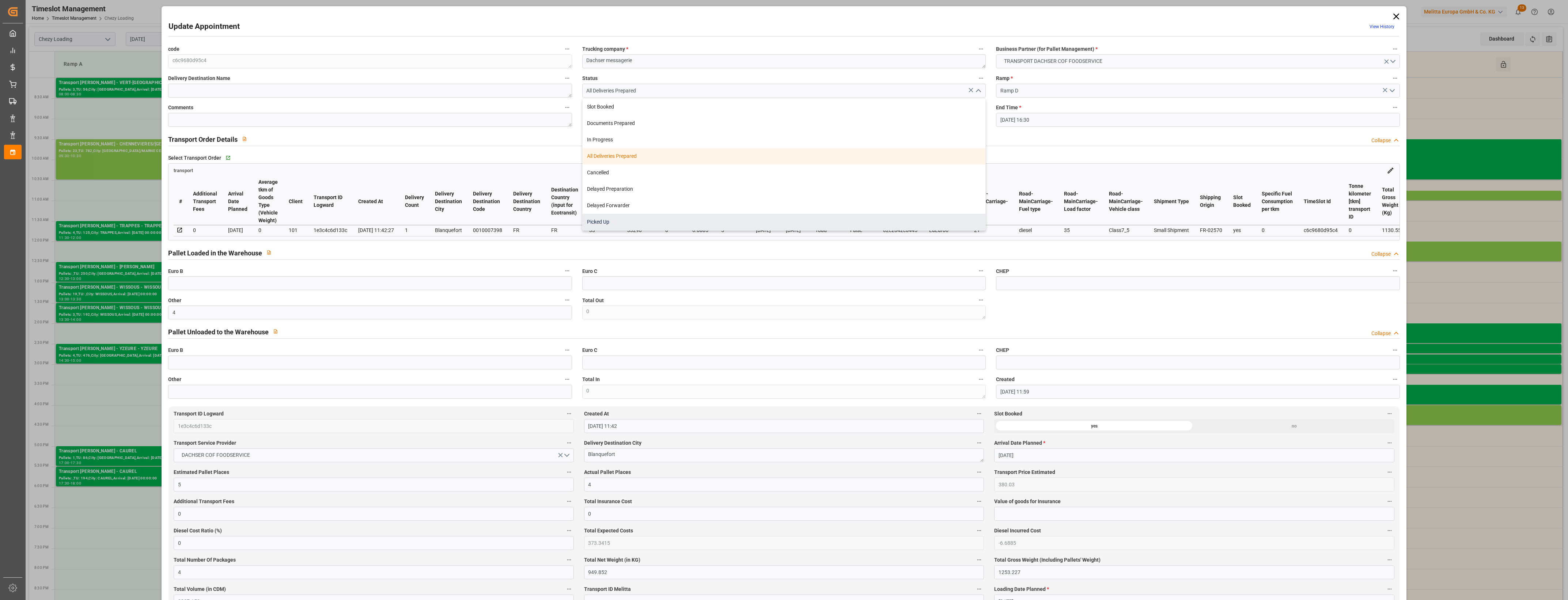
click at [683, 224] on div "Picked Up" at bounding box center [784, 223] width 403 height 17
type input "Picked Up"
